Goal: Obtain resource: Obtain resource

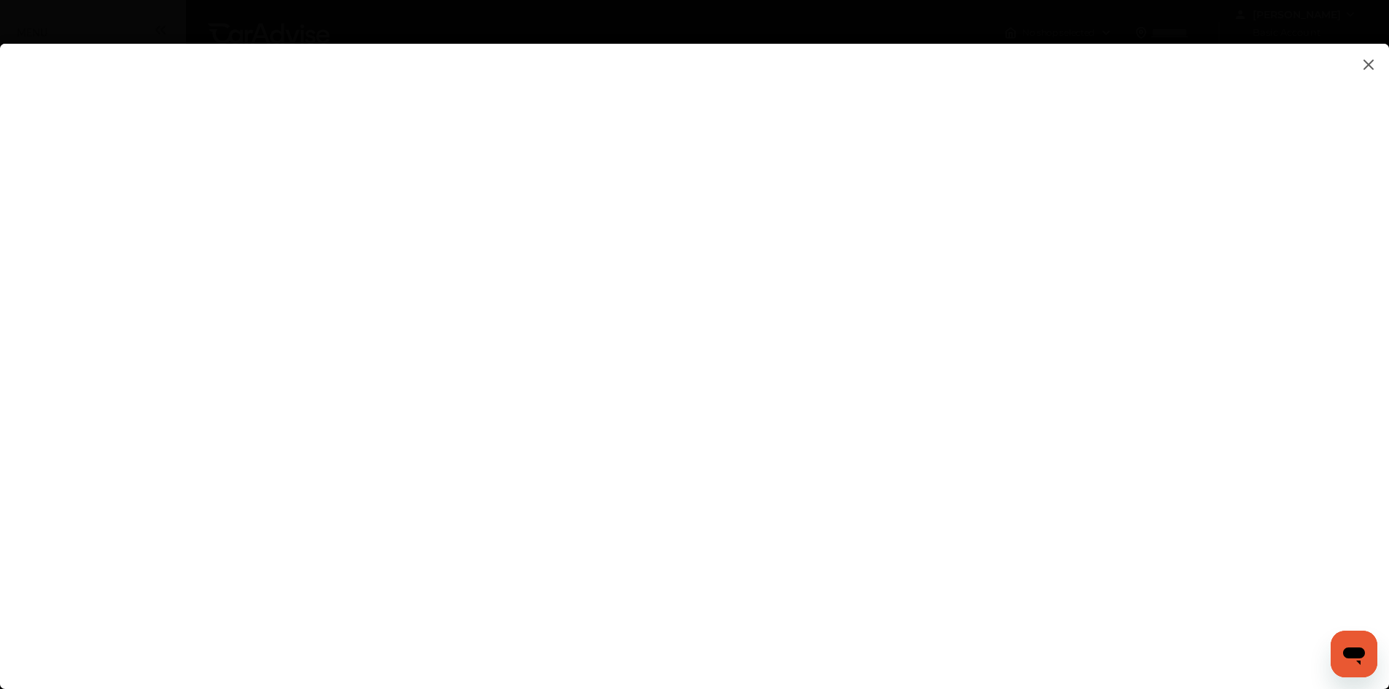
click at [1052, 524] on flutter-view at bounding box center [694, 352] width 1389 height 616
click at [993, 211] on flutter-view at bounding box center [694, 352] width 1389 height 616
click at [955, 279] on flutter-view at bounding box center [694, 352] width 1389 height 616
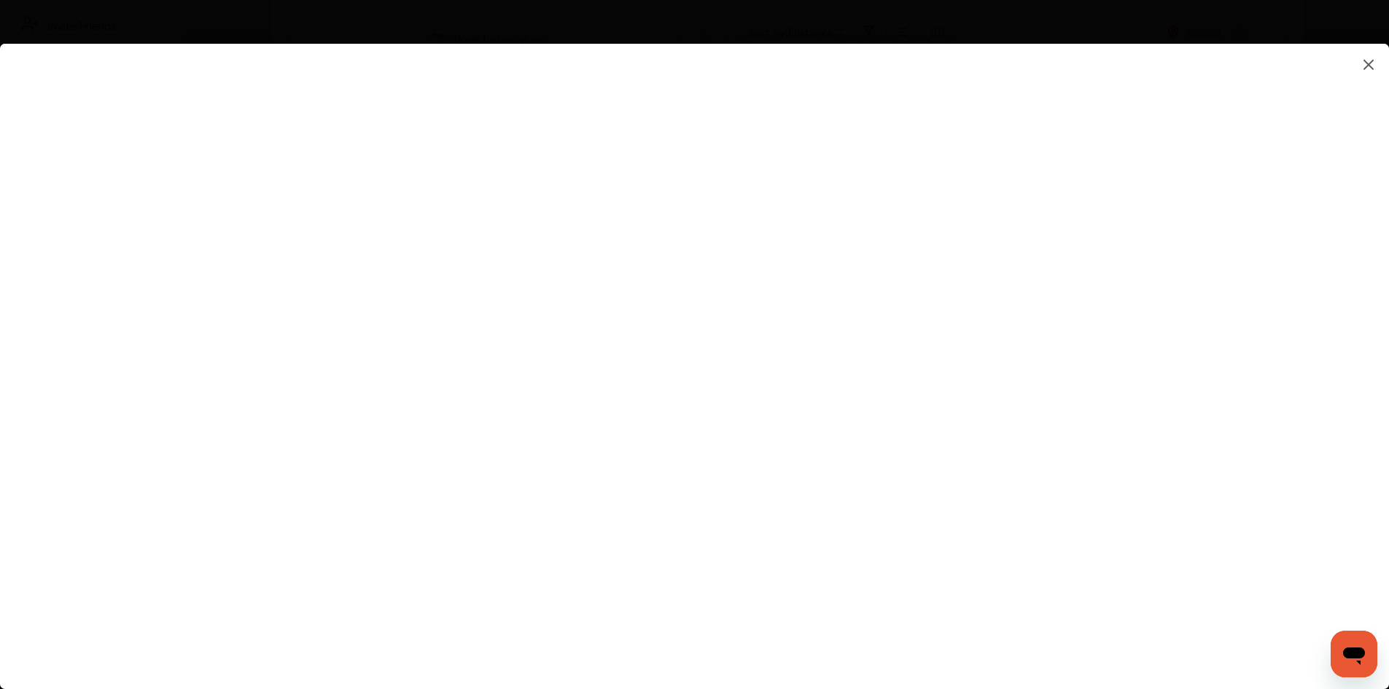
click at [910, 438] on flutter-view at bounding box center [694, 352] width 1389 height 616
click at [943, 360] on flutter-view at bounding box center [694, 352] width 1389 height 616
click at [295, 81] on flutter-view at bounding box center [694, 352] width 1389 height 616
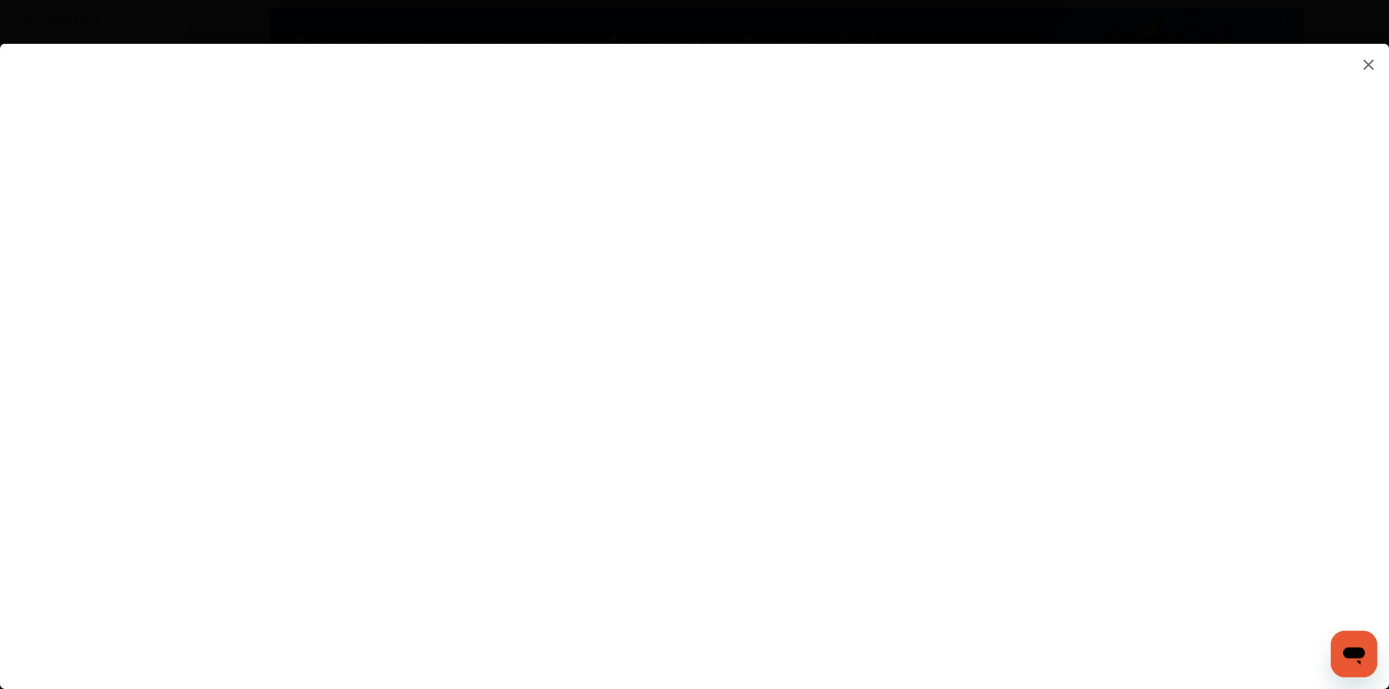
scroll to position [73, 0]
click at [1152, 241] on flutter-view at bounding box center [694, 352] width 1389 height 616
click at [926, 397] on flutter-view at bounding box center [694, 352] width 1389 height 616
type input "**********"
click at [972, 486] on flutter-view at bounding box center [694, 352] width 1389 height 616
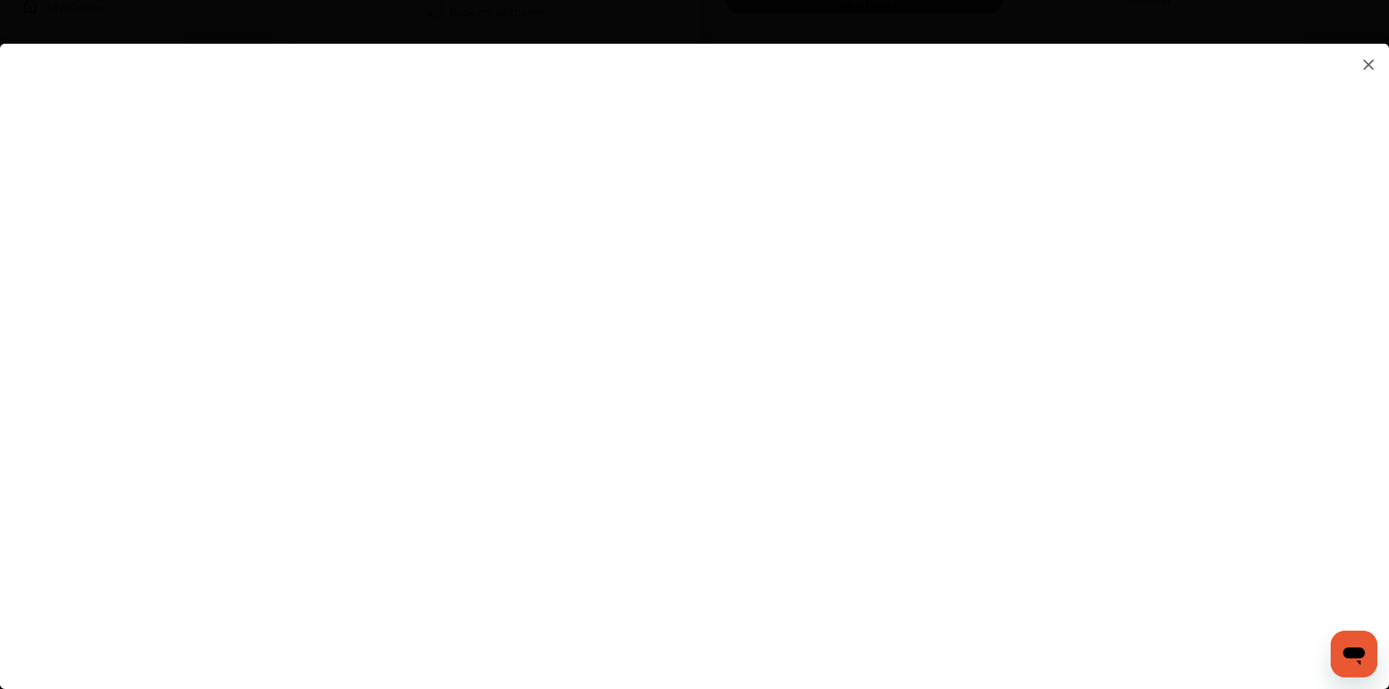
scroll to position [438, 0]
click at [1117, 416] on flutter-view at bounding box center [694, 352] width 1389 height 616
click at [1162, 413] on flutter-view at bounding box center [694, 352] width 1389 height 616
click at [1148, 416] on flutter-view at bounding box center [694, 352] width 1389 height 616
click at [920, 241] on flutter-view at bounding box center [694, 352] width 1389 height 616
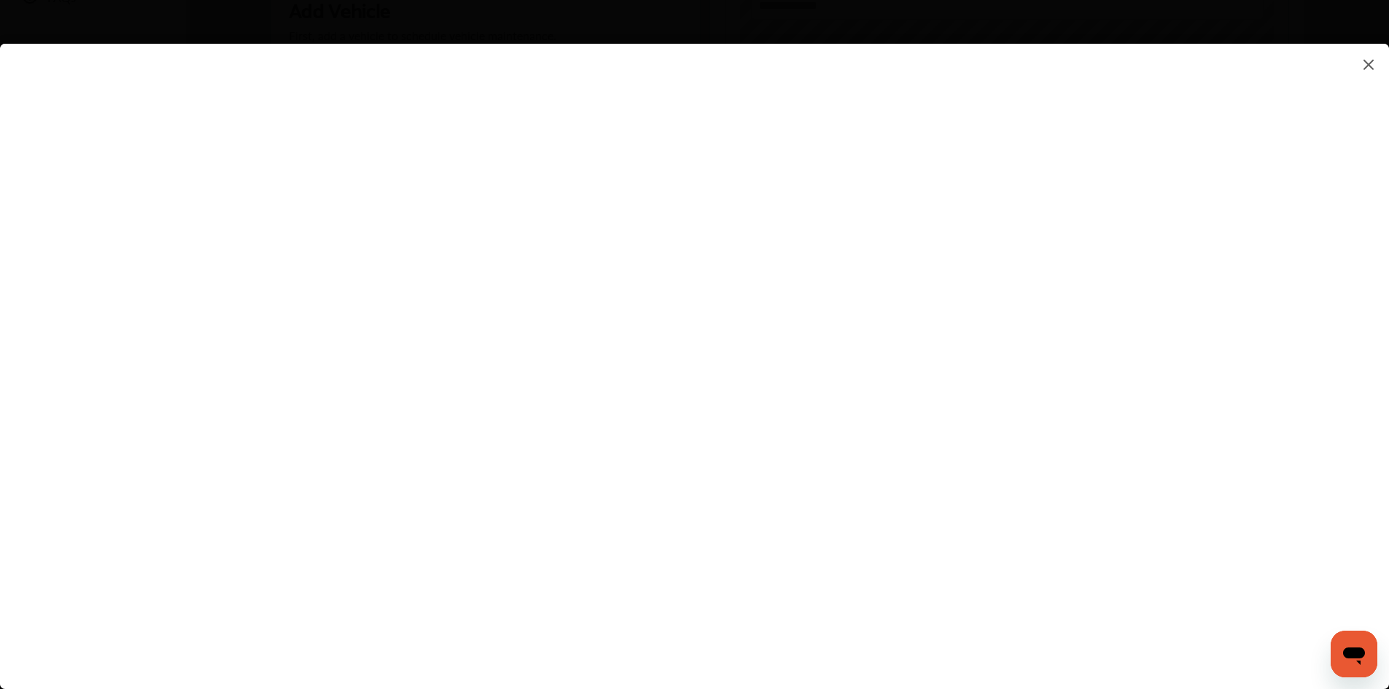
click at [913, 314] on flutter-view at bounding box center [694, 352] width 1389 height 616
click at [912, 383] on flutter-view at bounding box center [694, 352] width 1389 height 616
click at [1152, 473] on flutter-view at bounding box center [694, 352] width 1389 height 616
click at [1142, 427] on flutter-view at bounding box center [694, 352] width 1389 height 616
